Goal: Task Accomplishment & Management: Manage account settings

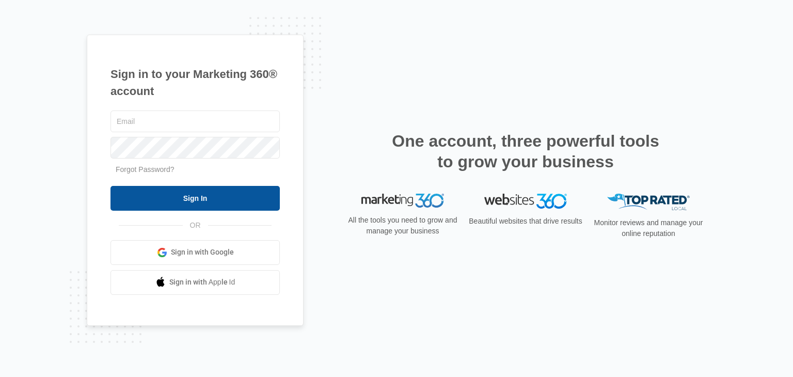
type input "[EMAIL_ADDRESS][DOMAIN_NAME]"
click at [223, 192] on input "Sign In" at bounding box center [194, 198] width 169 height 25
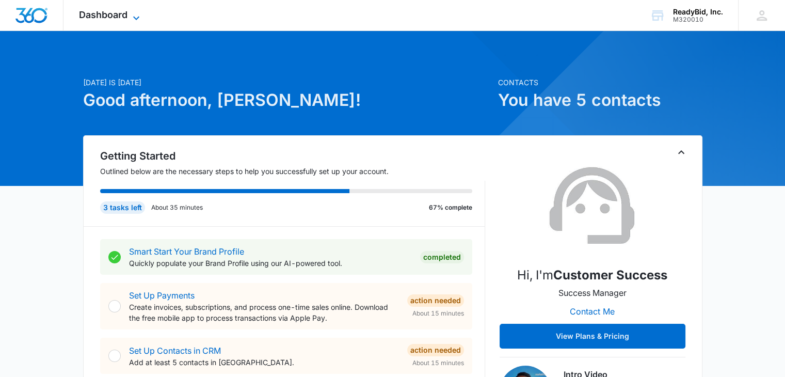
click at [121, 12] on span "Dashboard" at bounding box center [103, 14] width 49 height 11
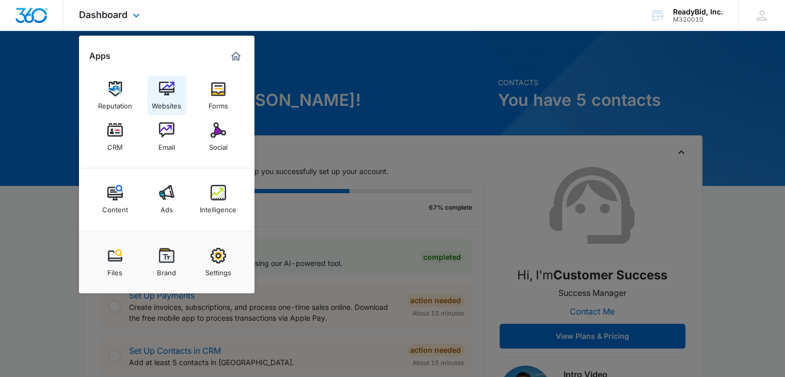
click at [163, 101] on div "Websites" at bounding box center [166, 103] width 29 height 13
